Goal: Find specific page/section: Find specific page/section

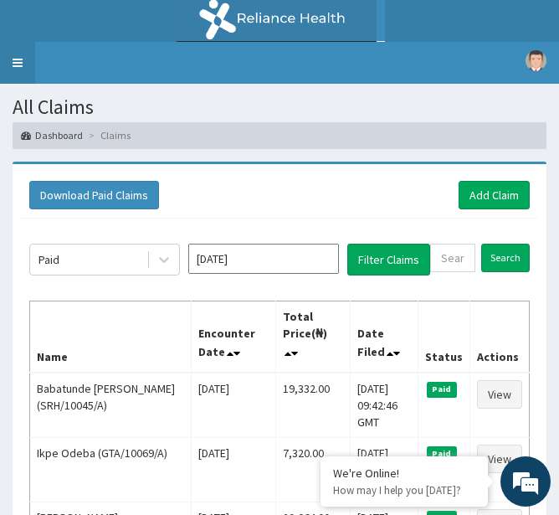
click at [21, 69] on link "Toggle navigation" at bounding box center [17, 63] width 35 height 42
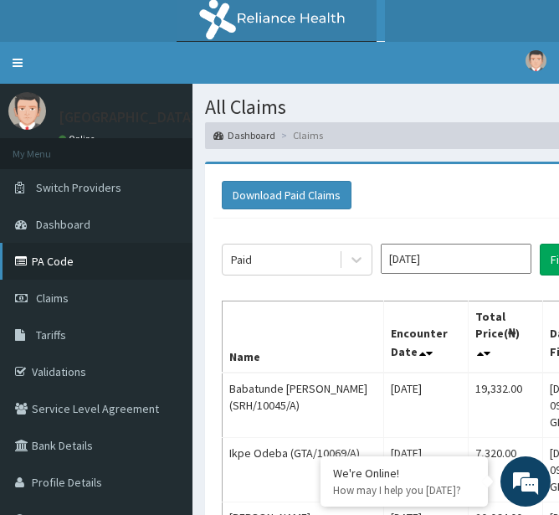
click at [61, 269] on link "PA Code" at bounding box center [96, 261] width 193 height 37
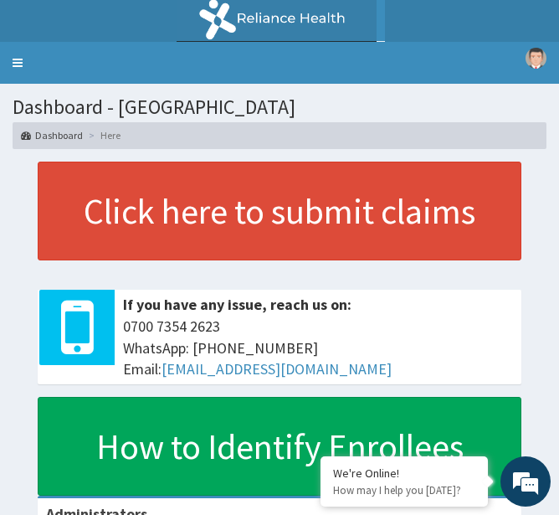
click at [176, 118] on h1 "Dashboard - [GEOGRAPHIC_DATA]" at bounding box center [280, 107] width 534 height 22
click at [14, 55] on link "Toggle navigation" at bounding box center [17, 63] width 35 height 42
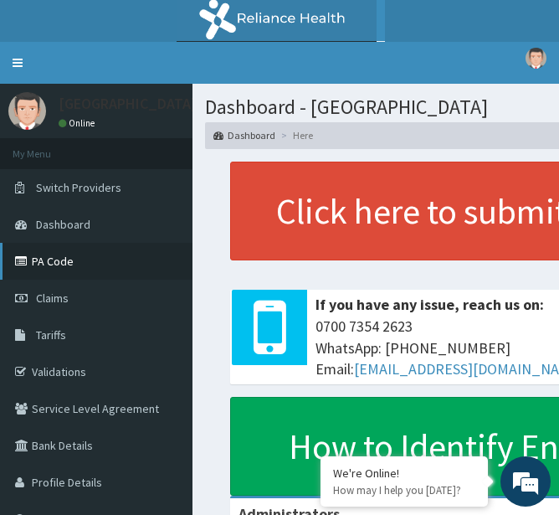
click at [79, 255] on link "PA Code" at bounding box center [96, 261] width 193 height 37
